Goal: Task Accomplishment & Management: Complete application form

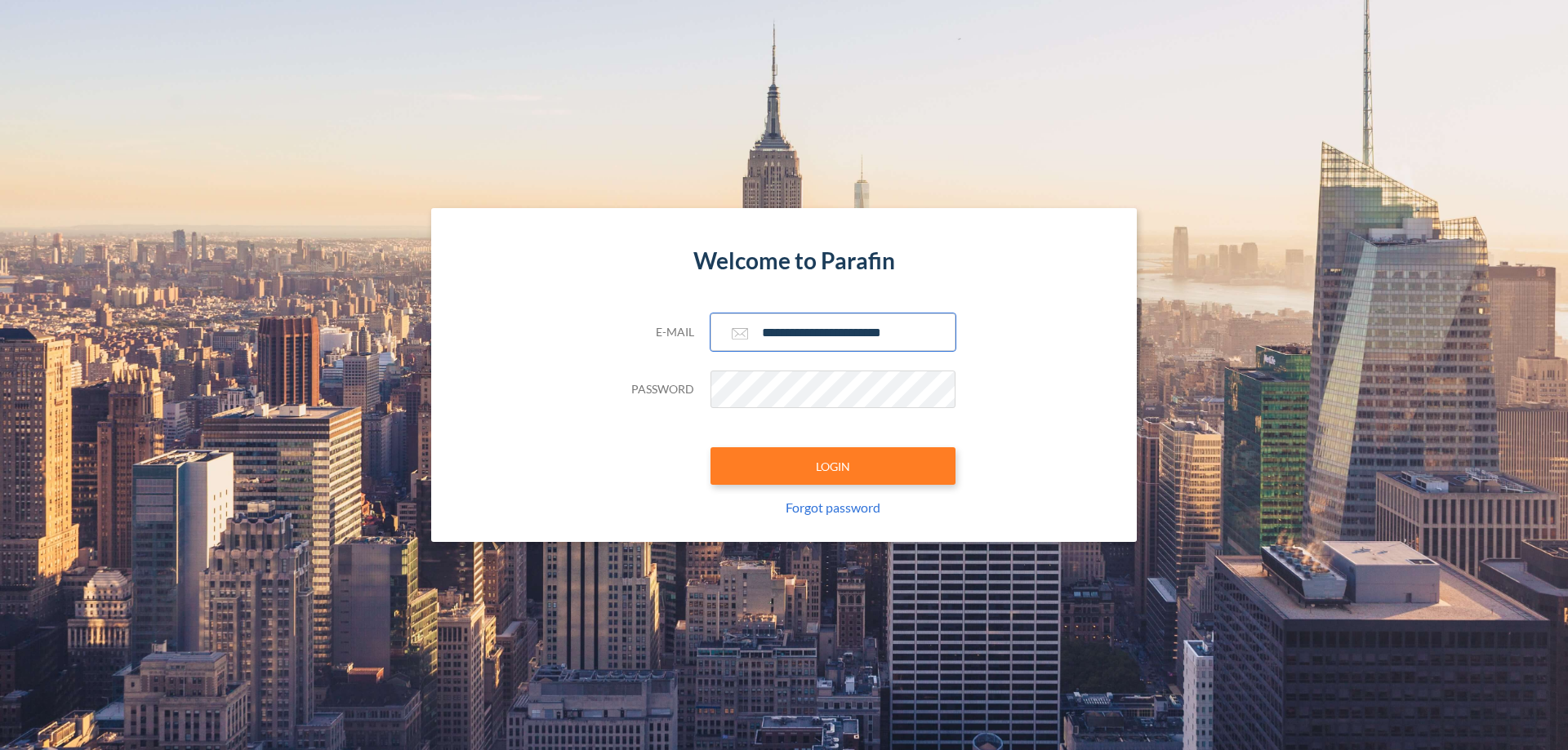
type input "**********"
click at [833, 466] on button "LOGIN" at bounding box center [832, 466] width 245 height 38
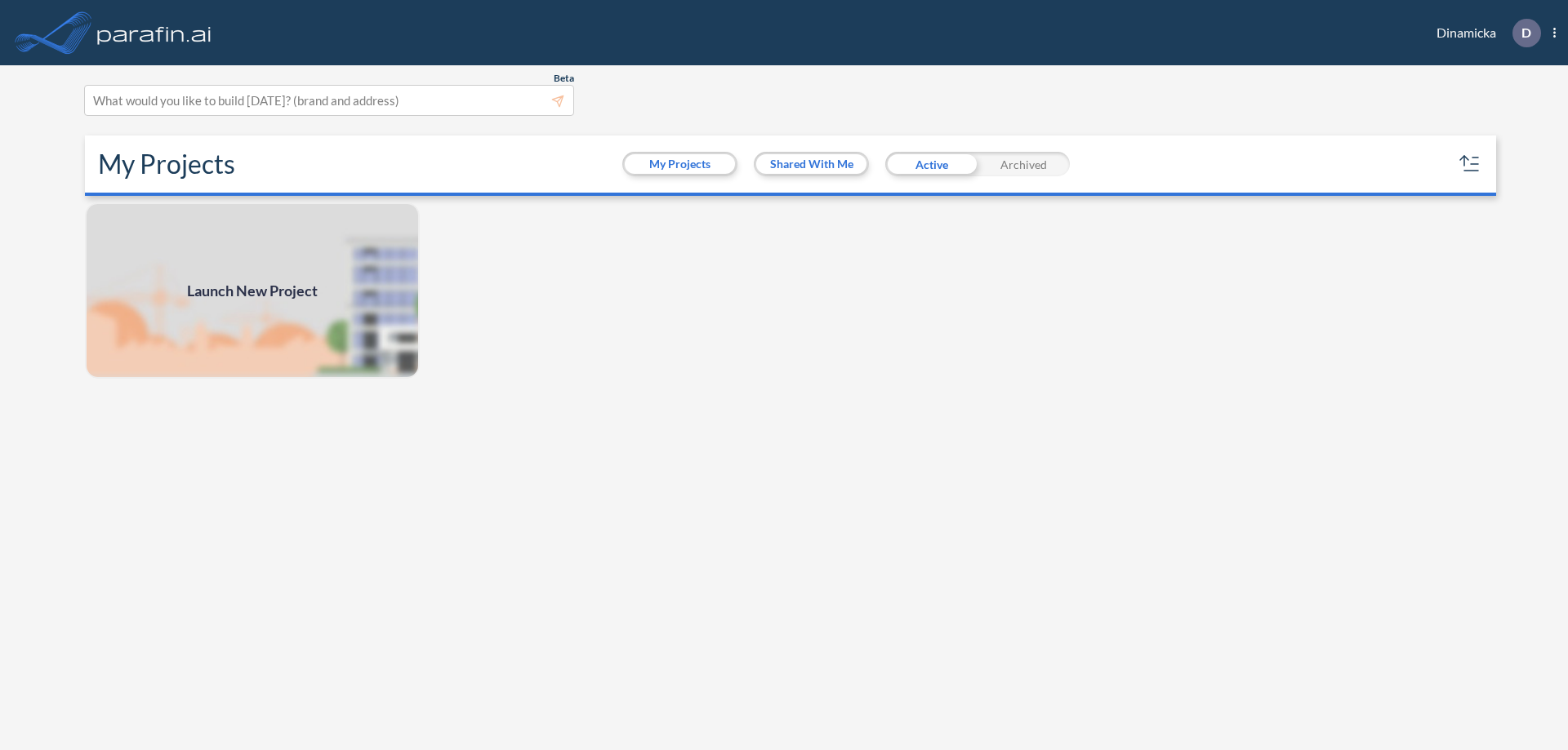
scroll to position [4, 0]
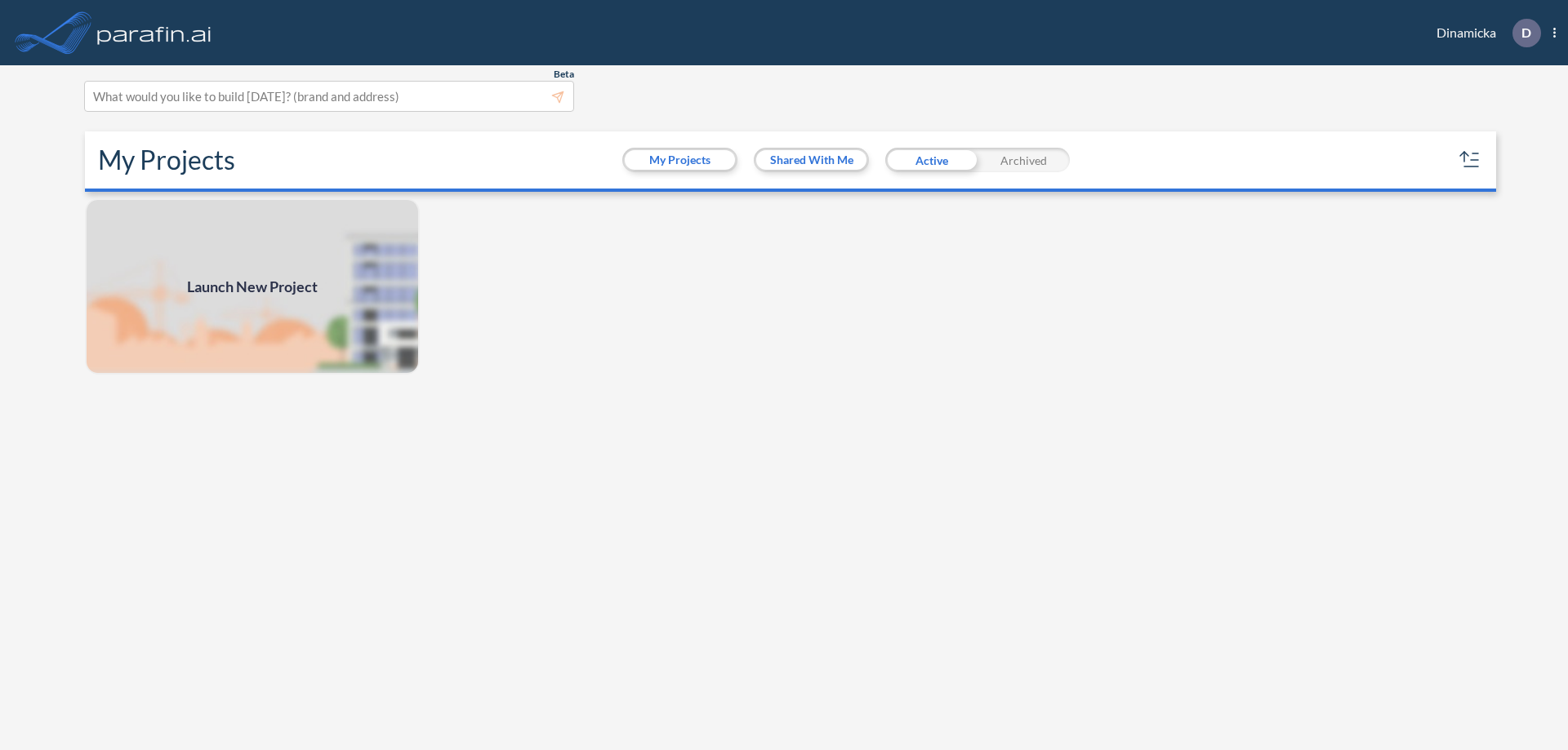
click at [252, 286] on span "Launch New Project" at bounding box center [252, 287] width 130 height 22
